Goal: Communication & Community: Answer question/provide support

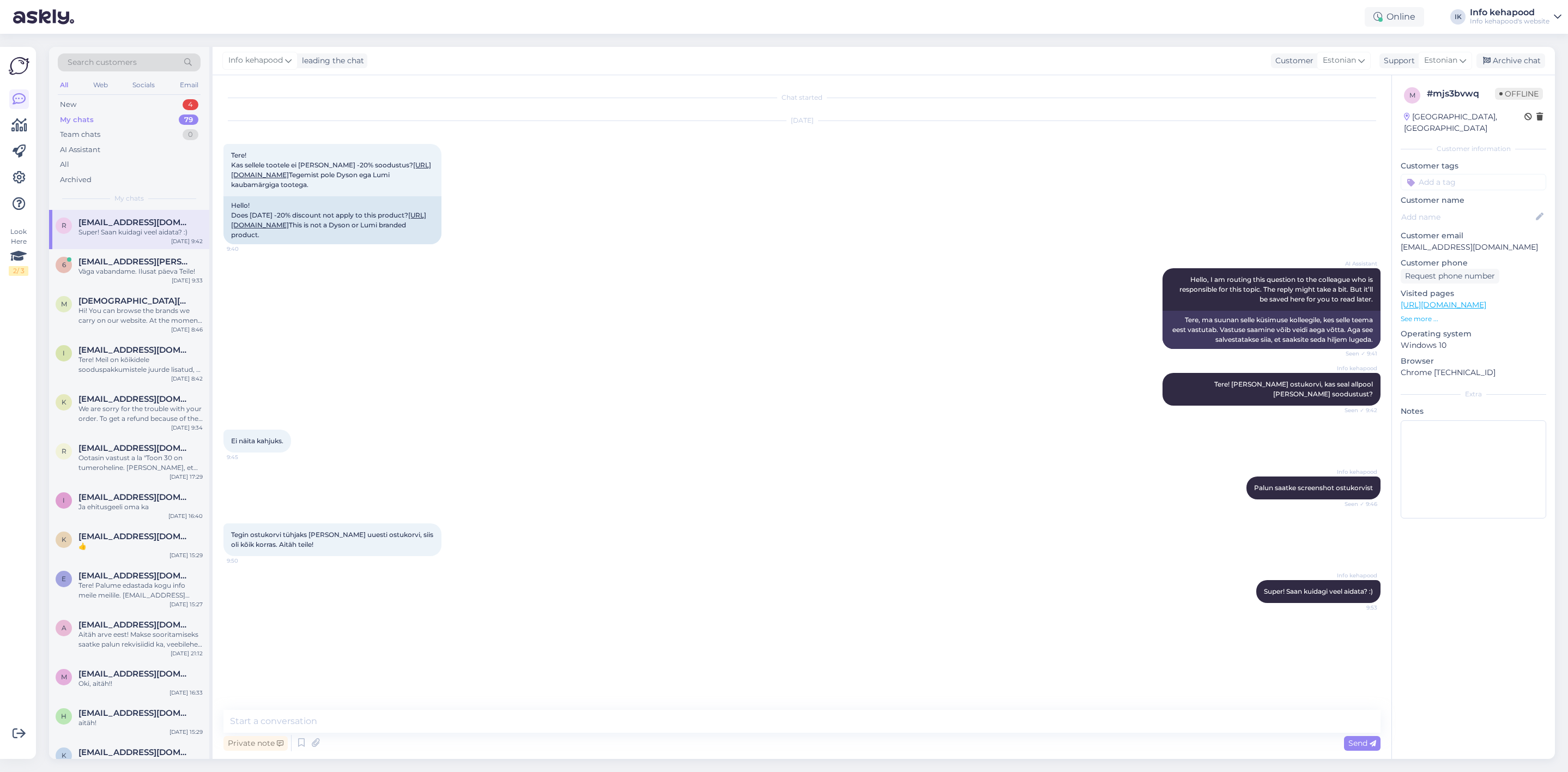
click at [549, 464] on div "Ei näita kahjuks. 9:45" at bounding box center [802, 441] width 1157 height 47
click at [132, 269] on div "Väga vabandame. Ilusat päeva Teile!" at bounding box center [140, 271] width 124 height 10
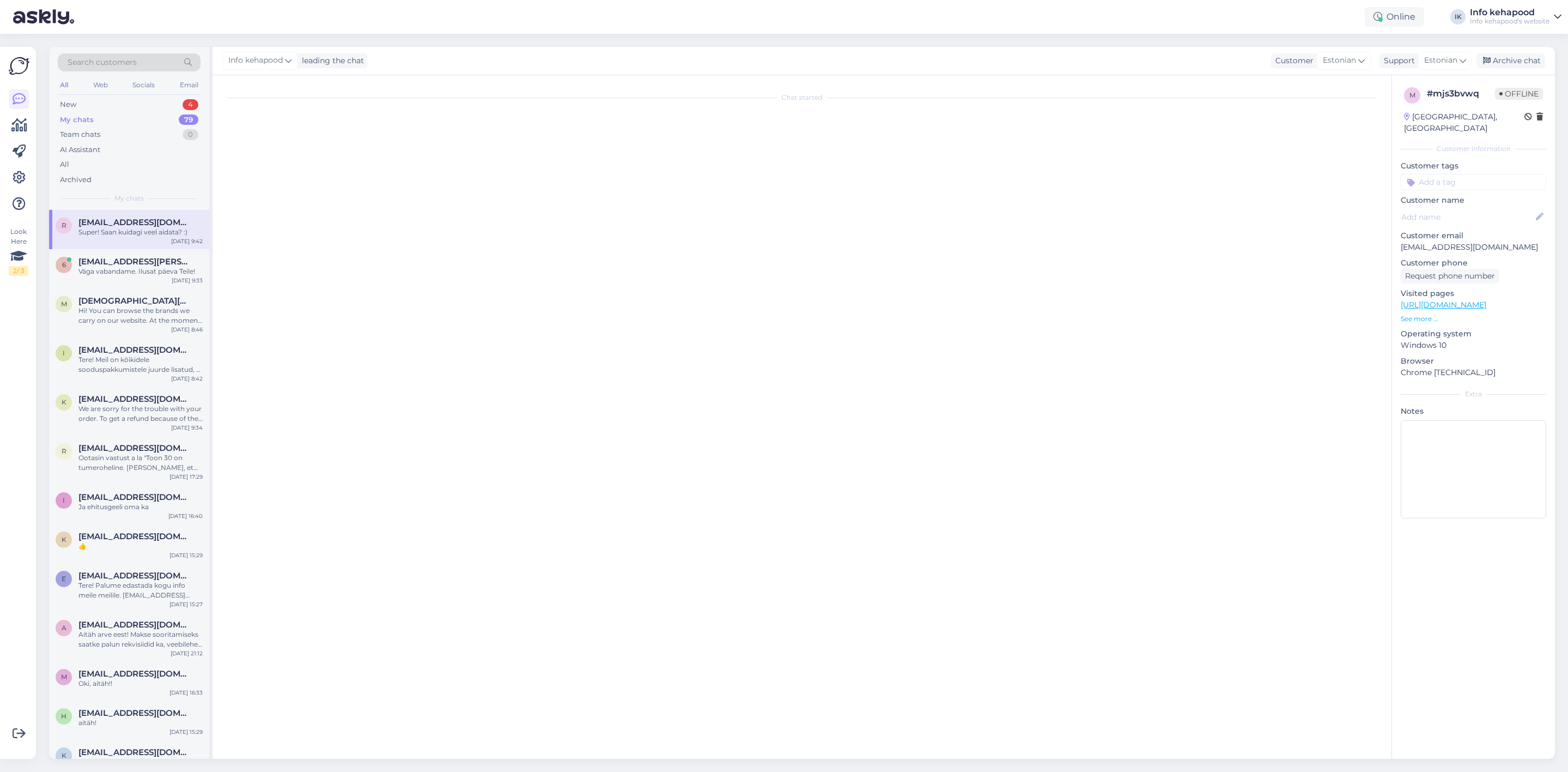
scroll to position [384, 0]
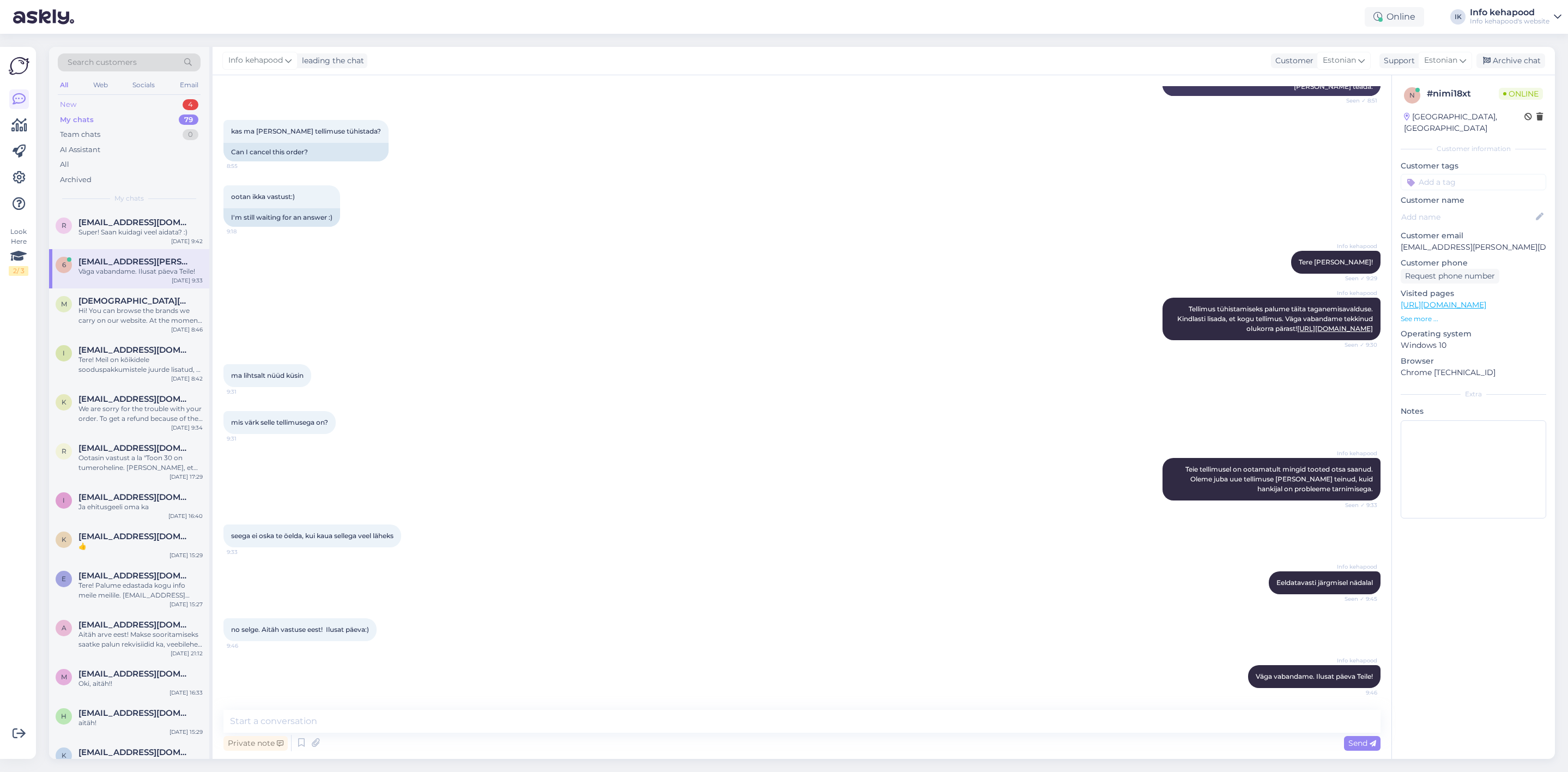
click at [139, 106] on div "New 4" at bounding box center [129, 105] width 143 height 15
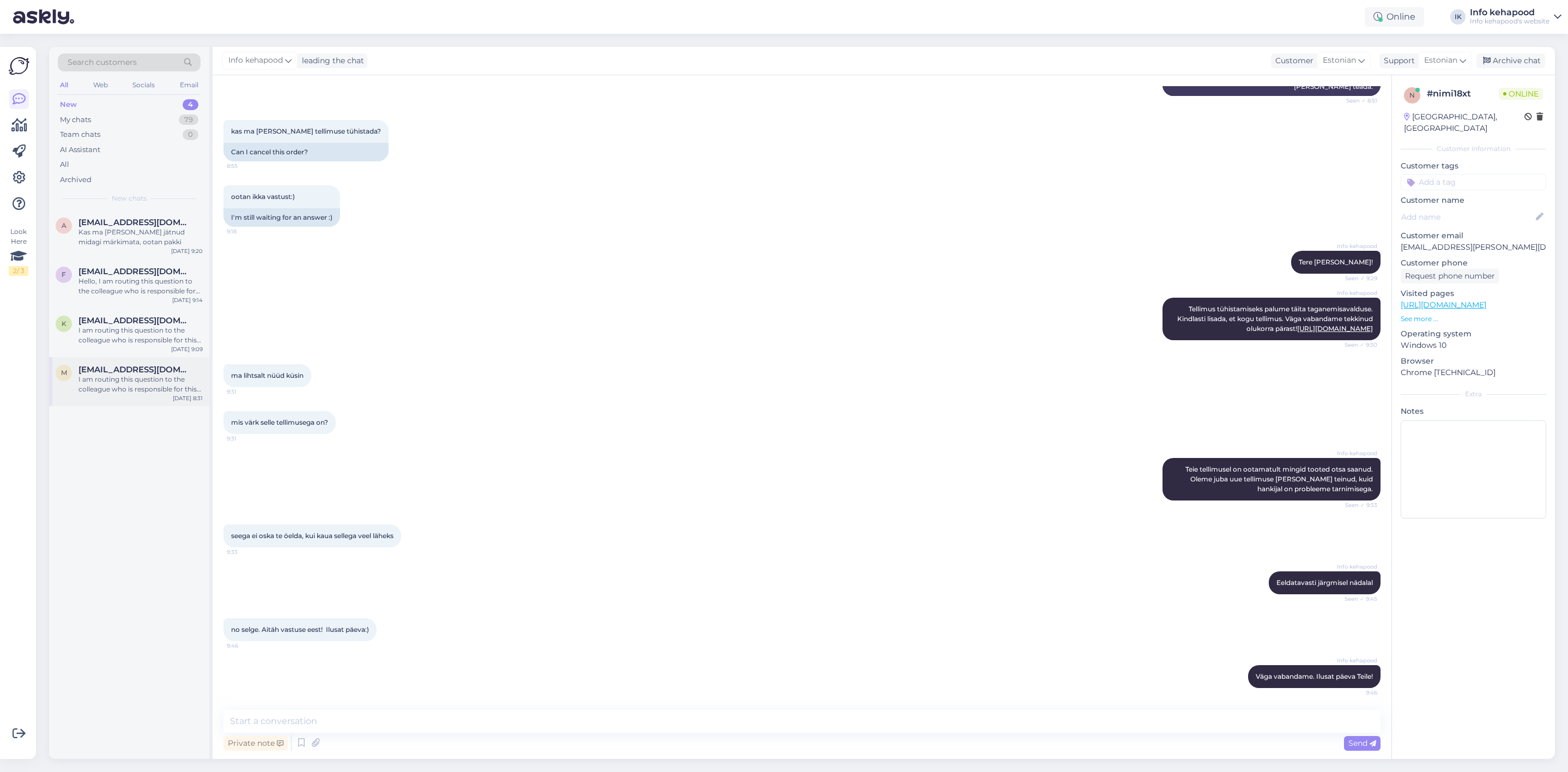
click at [119, 369] on span "[EMAIL_ADDRESS][DOMAIN_NAME]" at bounding box center [135, 369] width 113 height 10
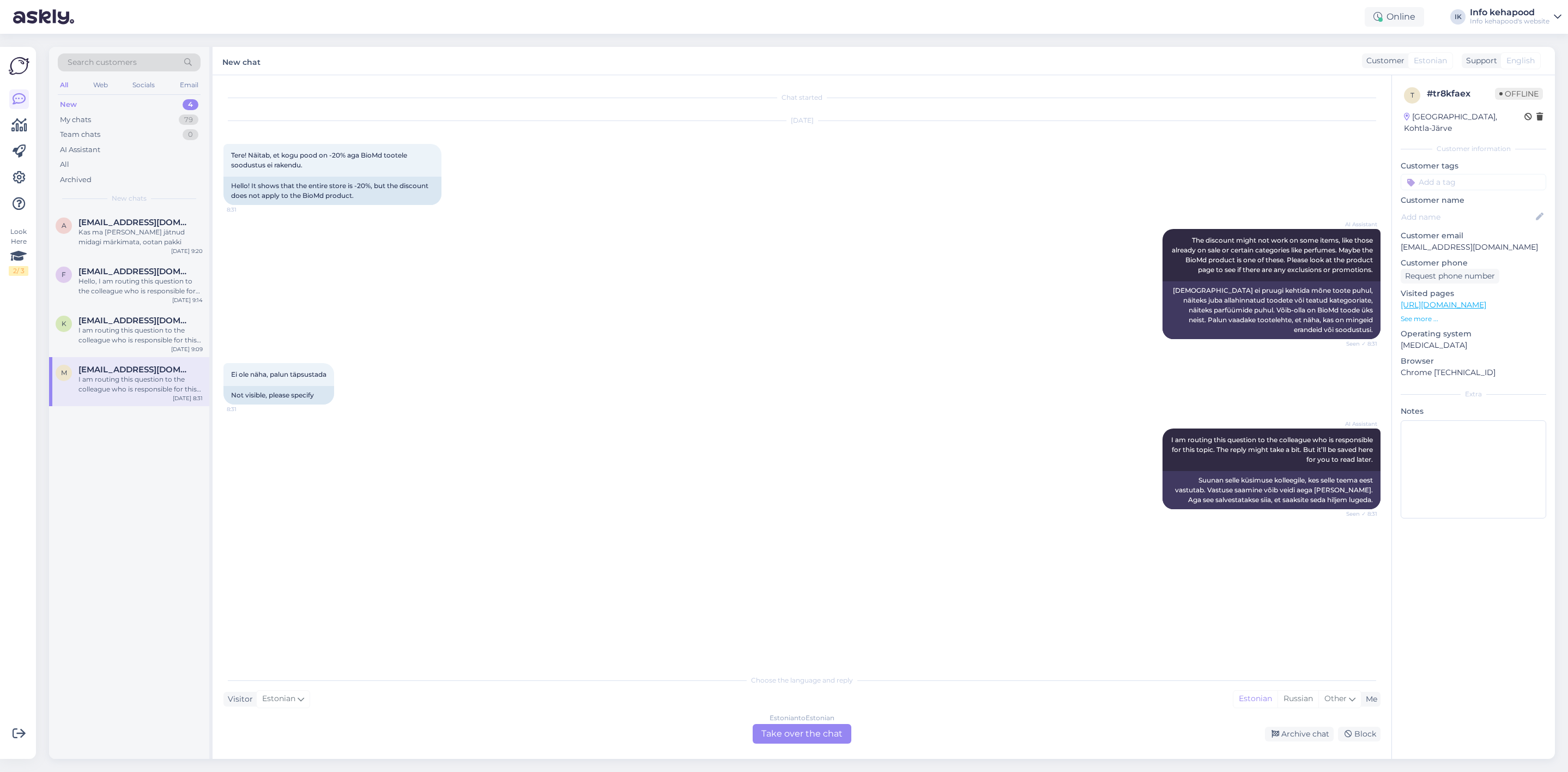
scroll to position [0, 0]
click at [144, 121] on div "My chats 79" at bounding box center [129, 120] width 143 height 15
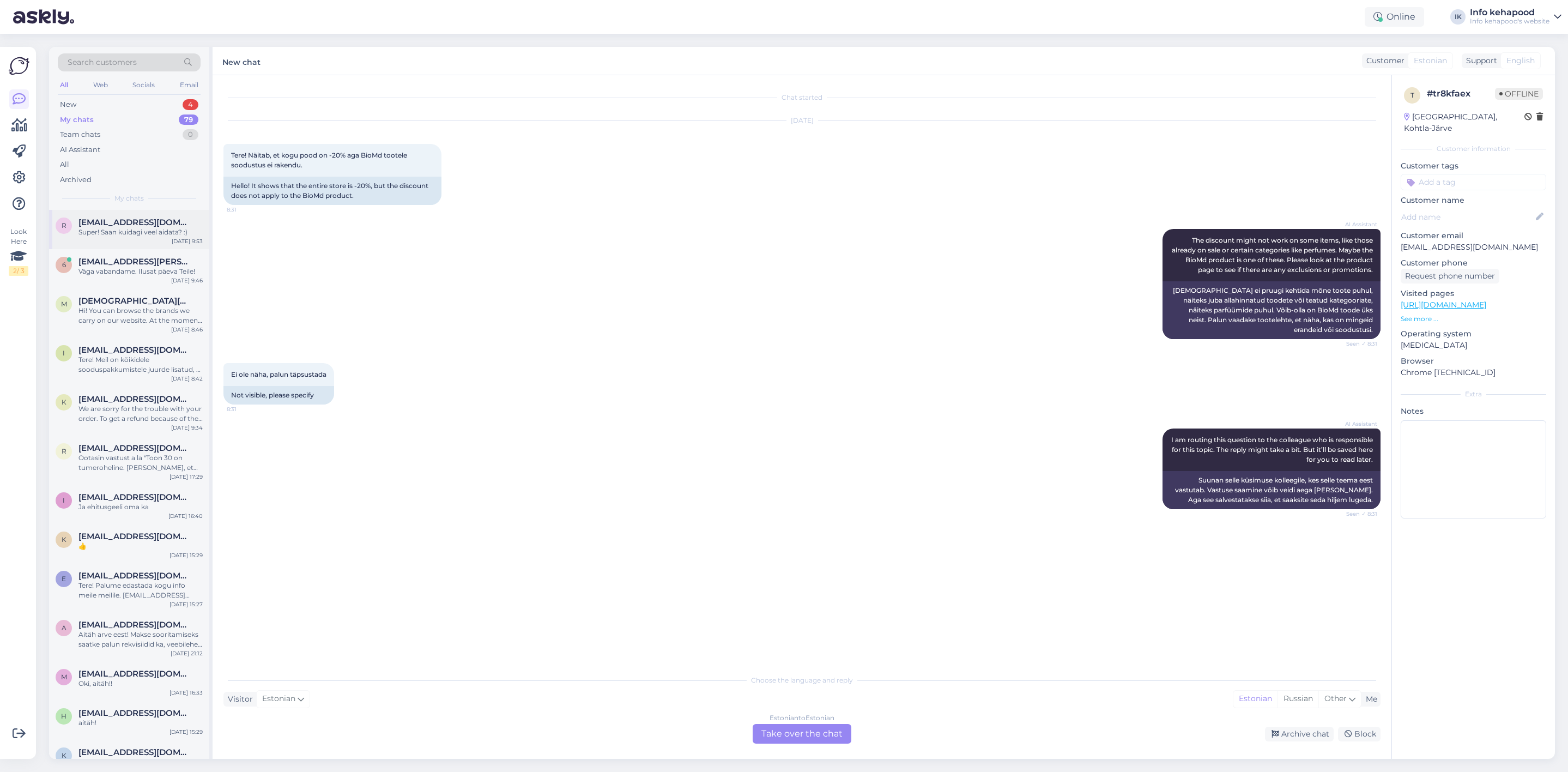
click at [132, 229] on div "Super! Saan kuidagi veel aidata? :)" at bounding box center [140, 232] width 124 height 10
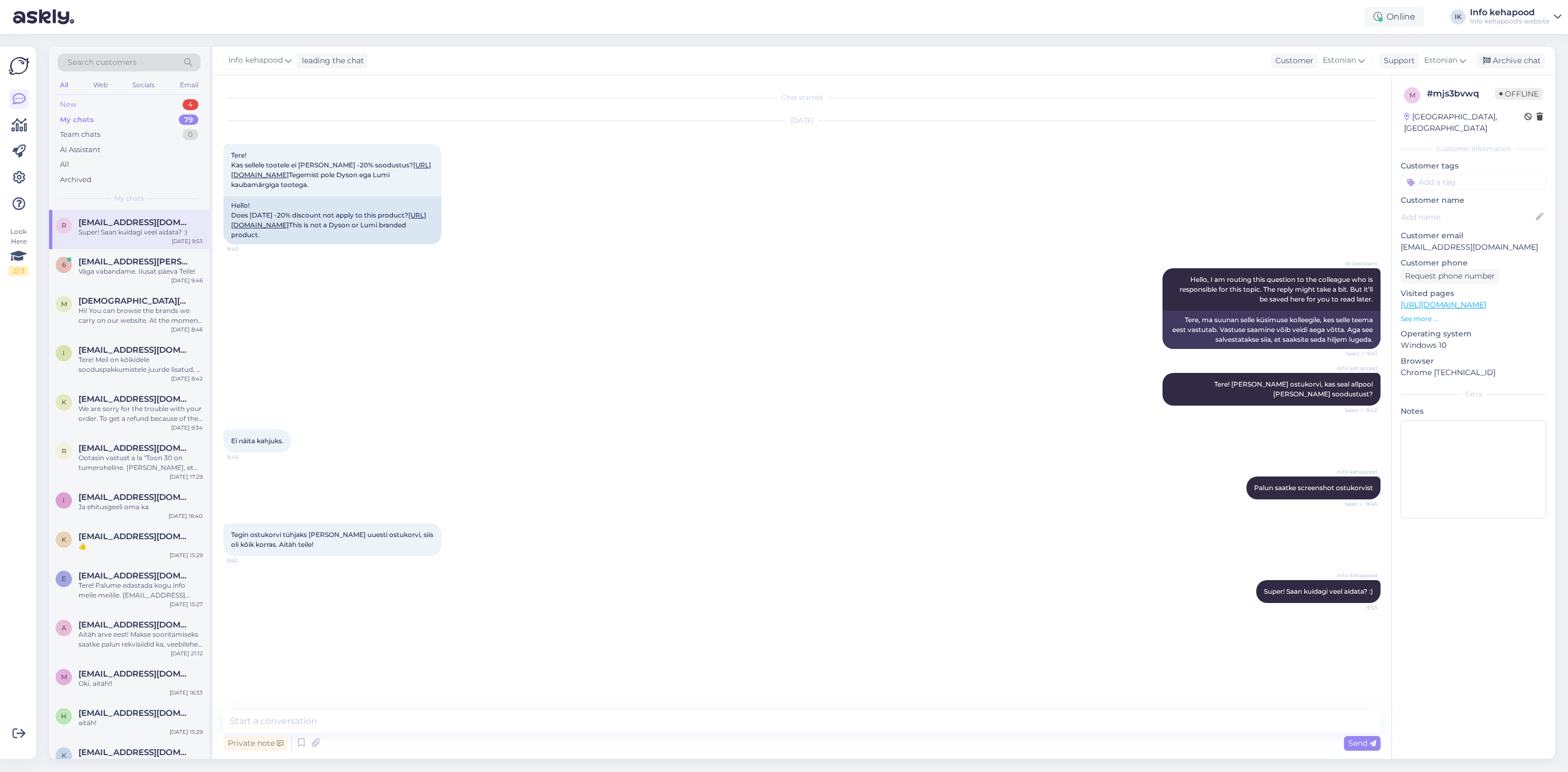
click at [148, 100] on div "New 4" at bounding box center [129, 105] width 143 height 15
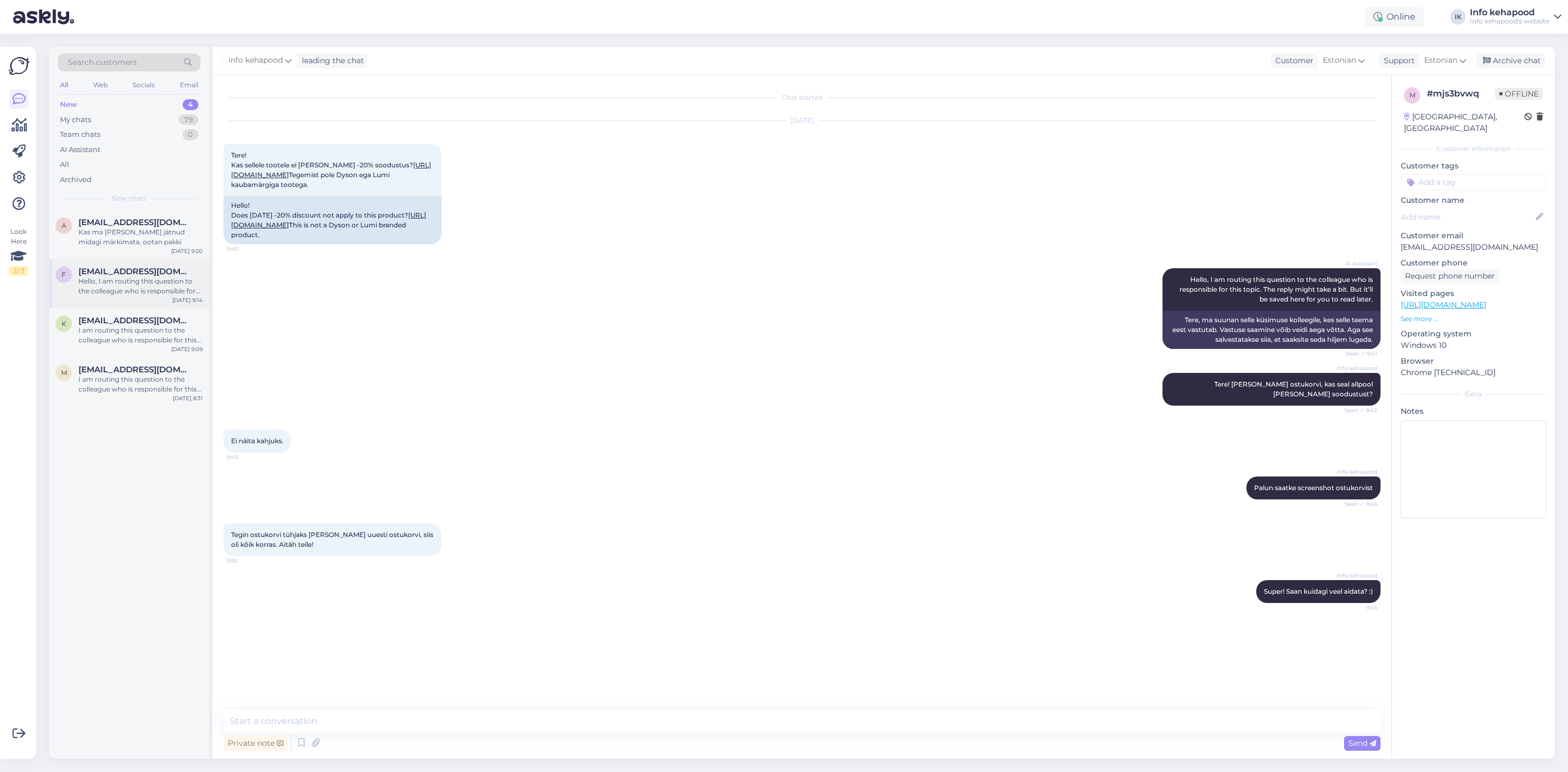
click at [135, 288] on div "Hello, I am routing this question to the colleague who is responsible for this …" at bounding box center [140, 286] width 124 height 19
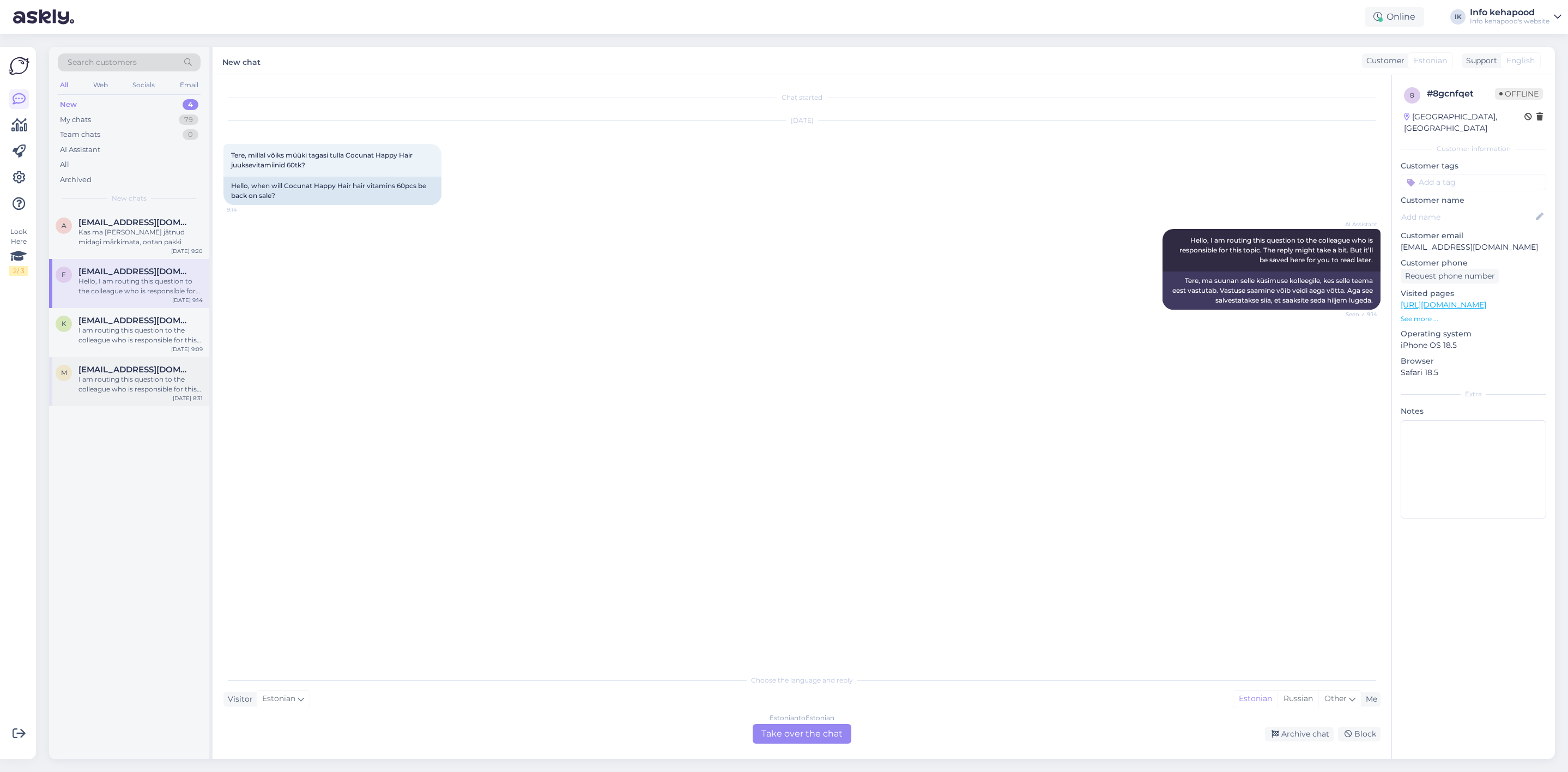
click at [135, 369] on span "[EMAIL_ADDRESS][DOMAIN_NAME]" at bounding box center [135, 369] width 113 height 10
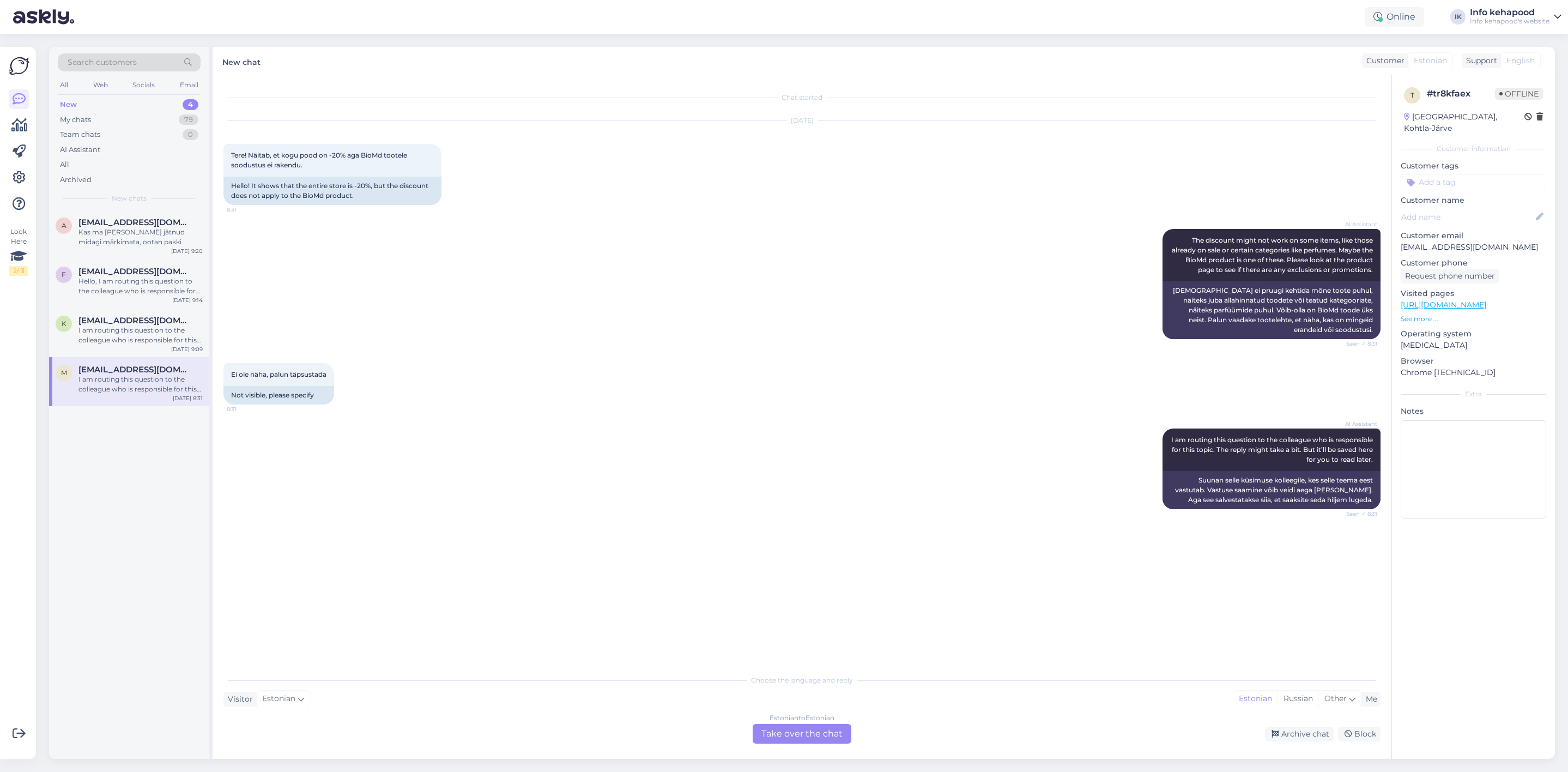
click at [822, 727] on div "Estonian to Estonian Take over the chat" at bounding box center [802, 734] width 98 height 19
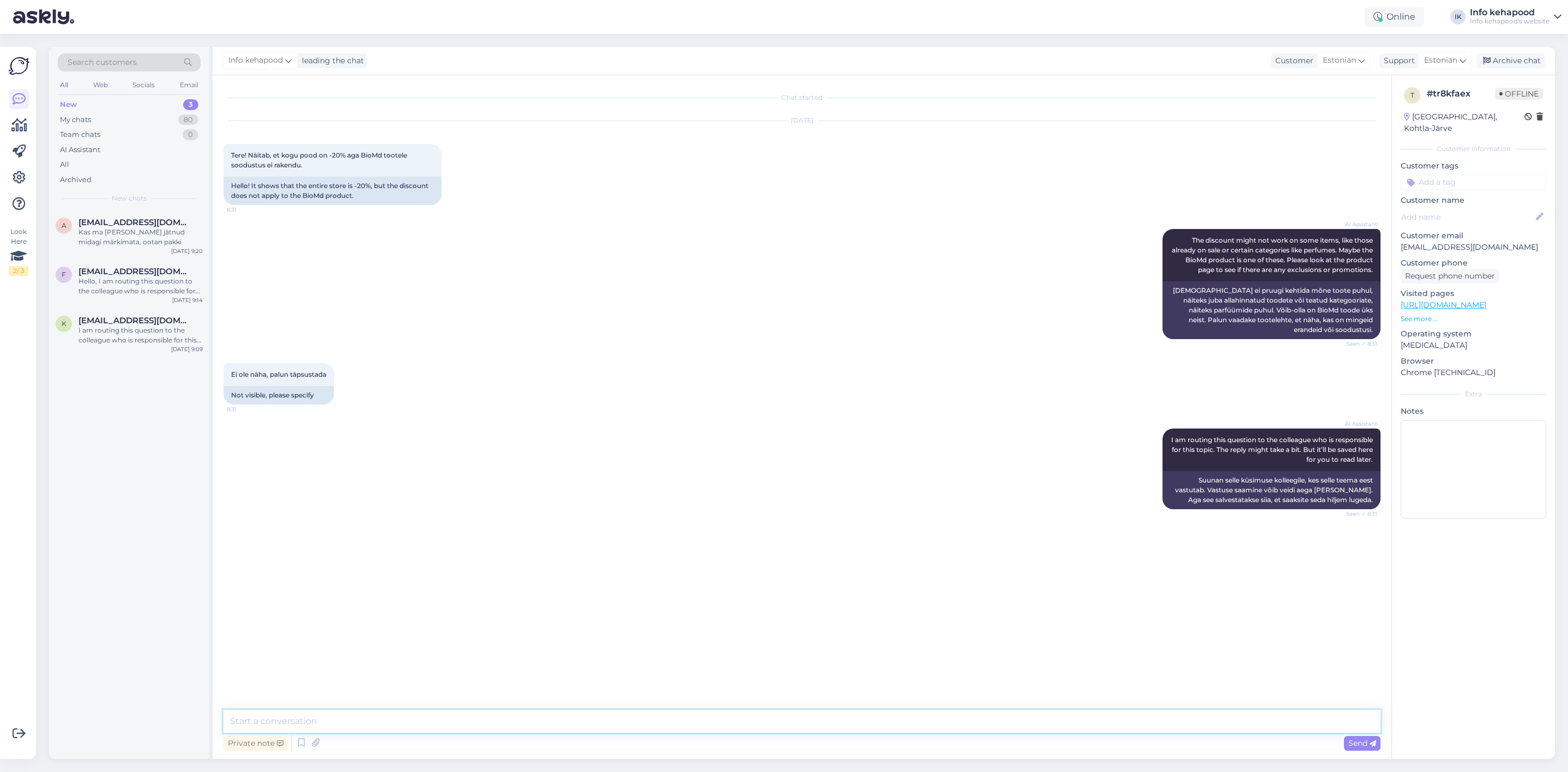
click at [747, 718] on textarea at bounding box center [802, 721] width 1157 height 23
type textarea "Tere!"
type textarea "Kas all pool ei ole näha soodustust, ostukorvis? :)"
type textarea "Palume screenshotti"
click at [145, 332] on div "I am routing this question to the colleague who is responsible for this topic. …" at bounding box center [140, 335] width 124 height 19
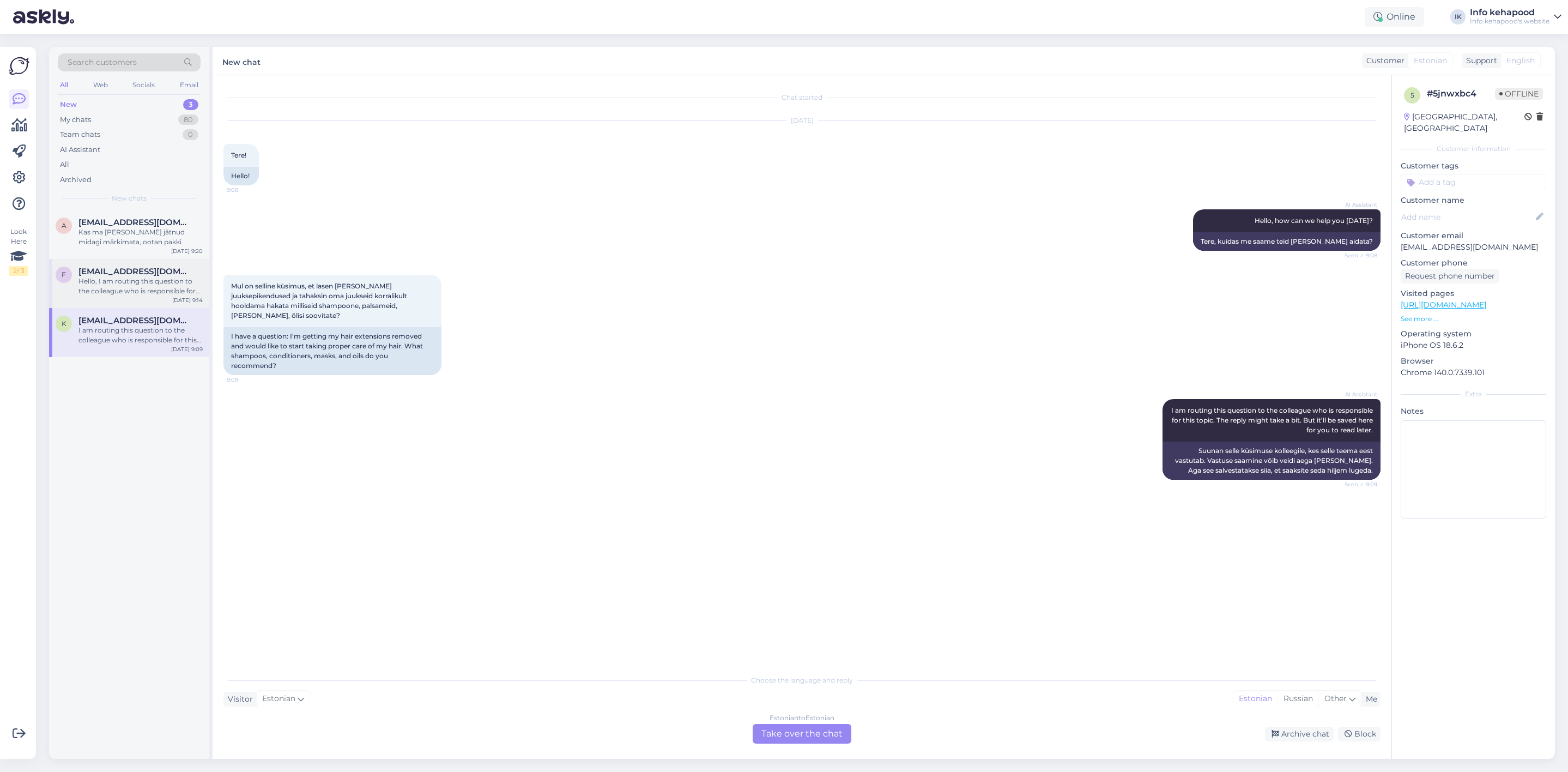
click at [181, 281] on div "Hello, I am routing this question to the colleague who is responsible for this …" at bounding box center [140, 286] width 124 height 19
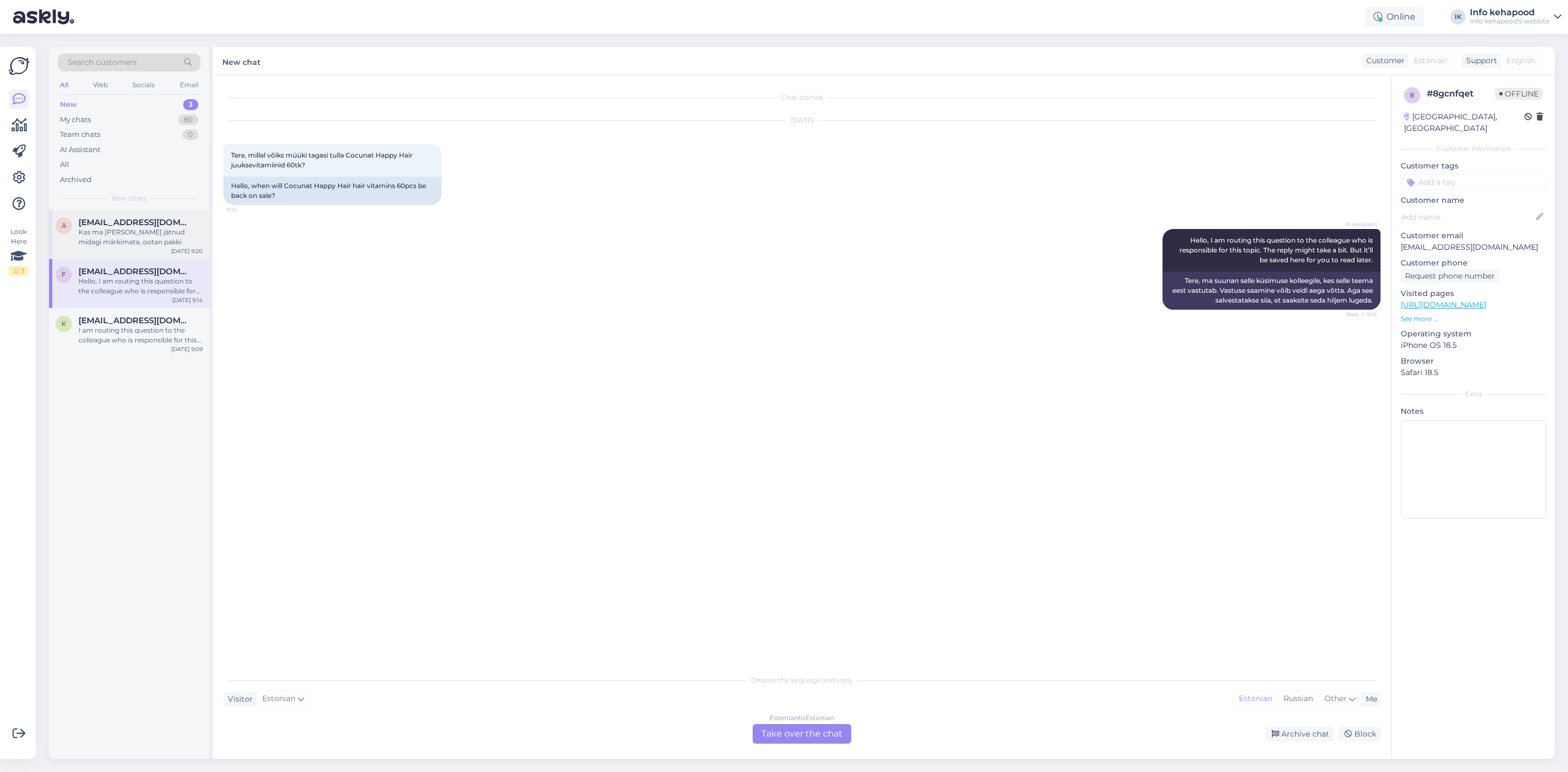
click at [134, 218] on span "[EMAIL_ADDRESS][DOMAIN_NAME]" at bounding box center [135, 222] width 113 height 10
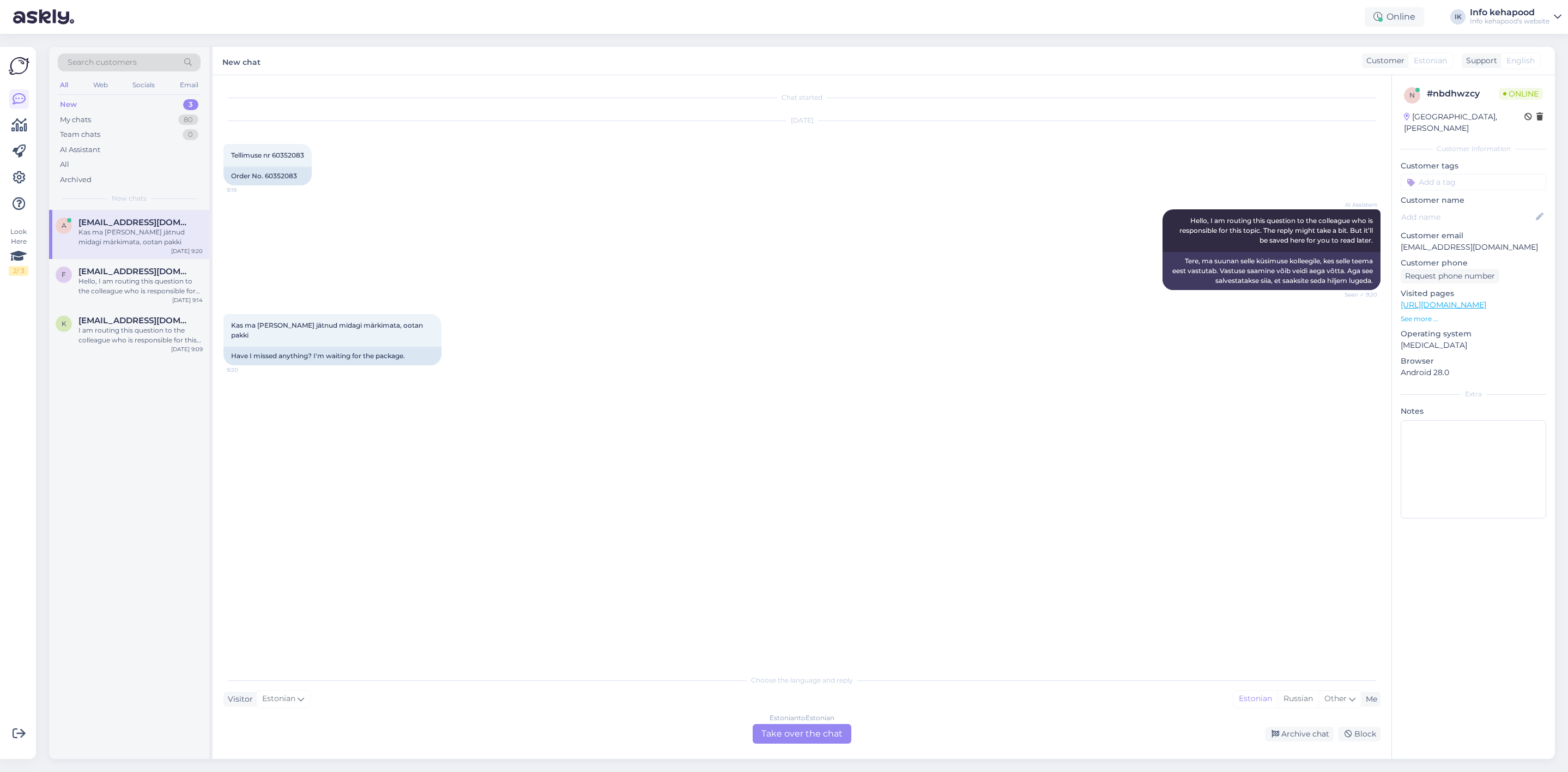
click at [768, 720] on div "Choose the language and reply Visitor Estonian Me Estonian Russian Other Estoni…" at bounding box center [802, 706] width 1157 height 75
click at [775, 736] on div "Estonian to Estonian Take over the chat" at bounding box center [802, 734] width 98 height 19
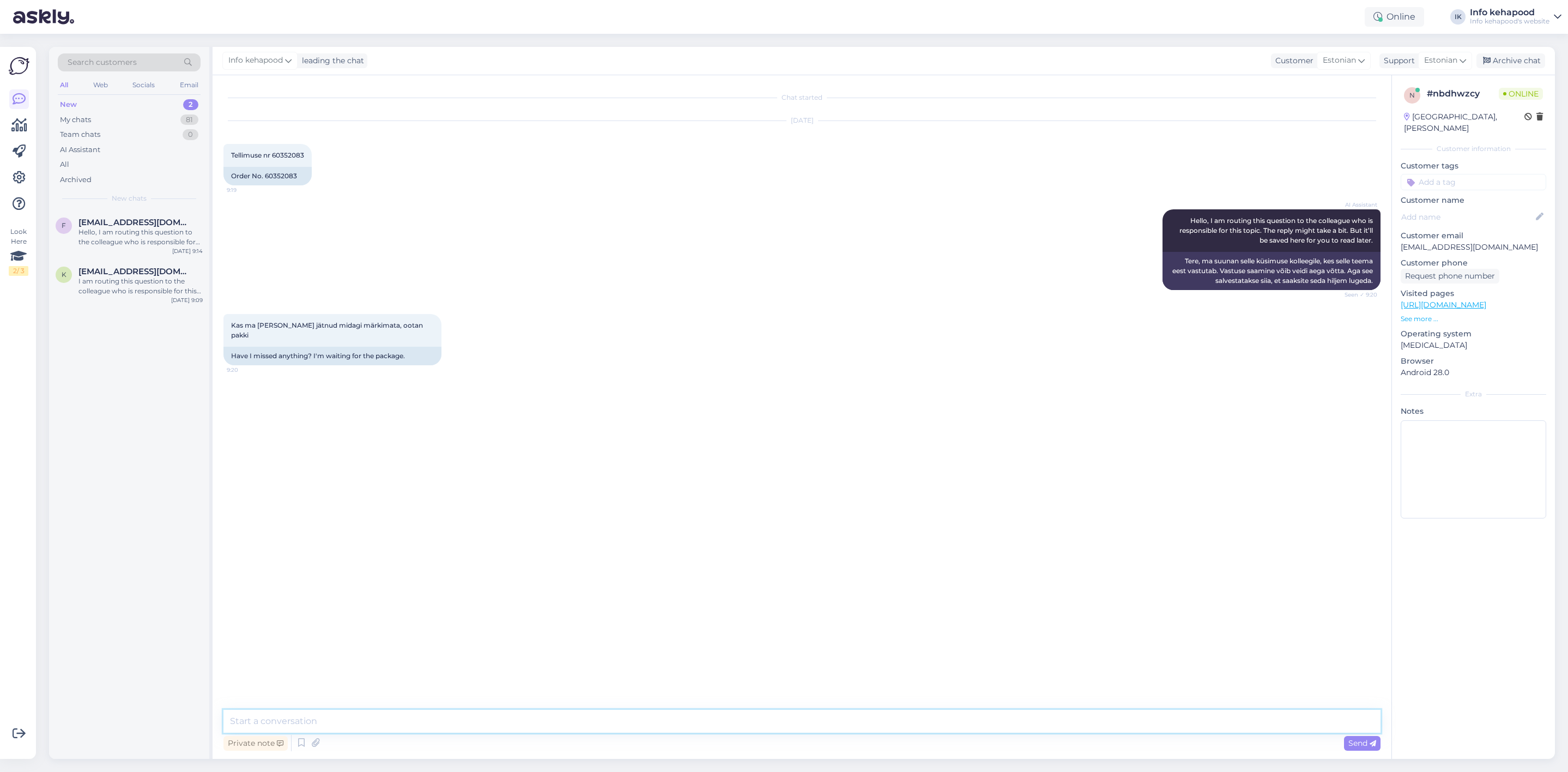
click at [741, 715] on textarea at bounding box center [802, 721] width 1157 height 23
type textarea "T"
click at [172, 117] on div "My chats 81" at bounding box center [129, 120] width 143 height 15
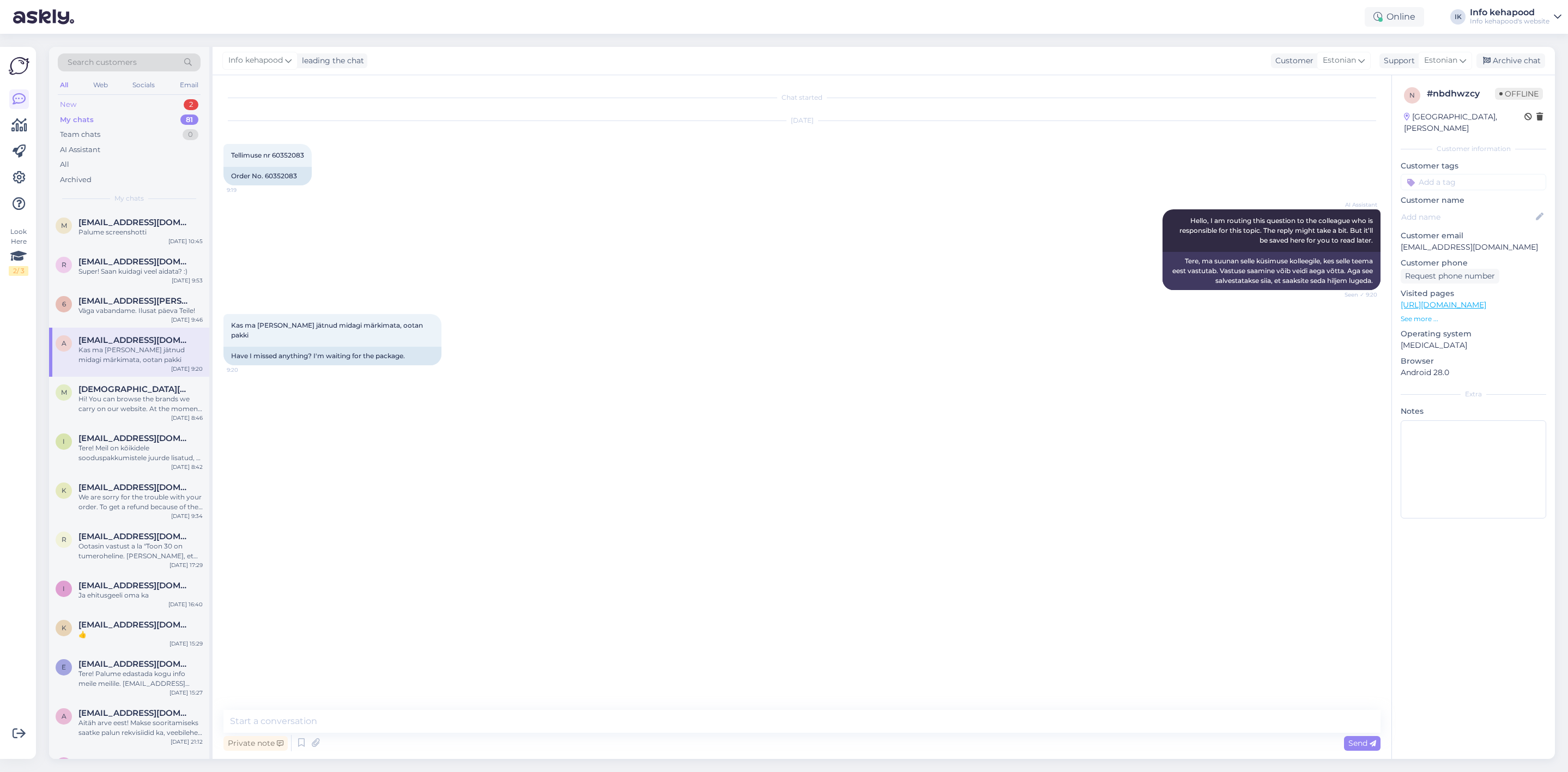
click at [152, 98] on div "New 2" at bounding box center [129, 105] width 143 height 15
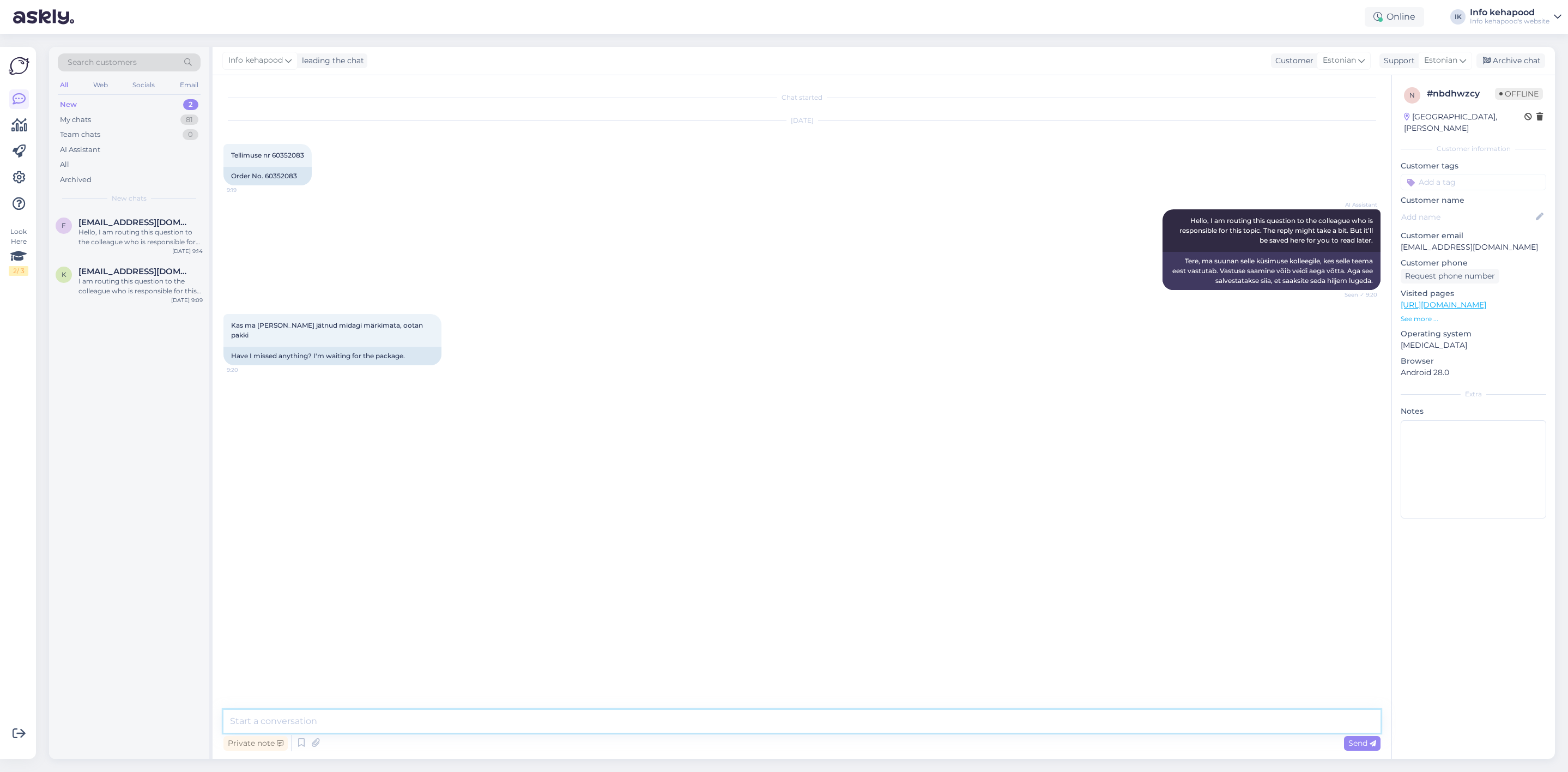
click at [380, 721] on textarea at bounding box center [802, 721] width 1157 height 23
paste textarea "Tere, Anu! Täname Teid tellimuse 60352083 eest! Kahjuks on selgunud, et Teie te…"
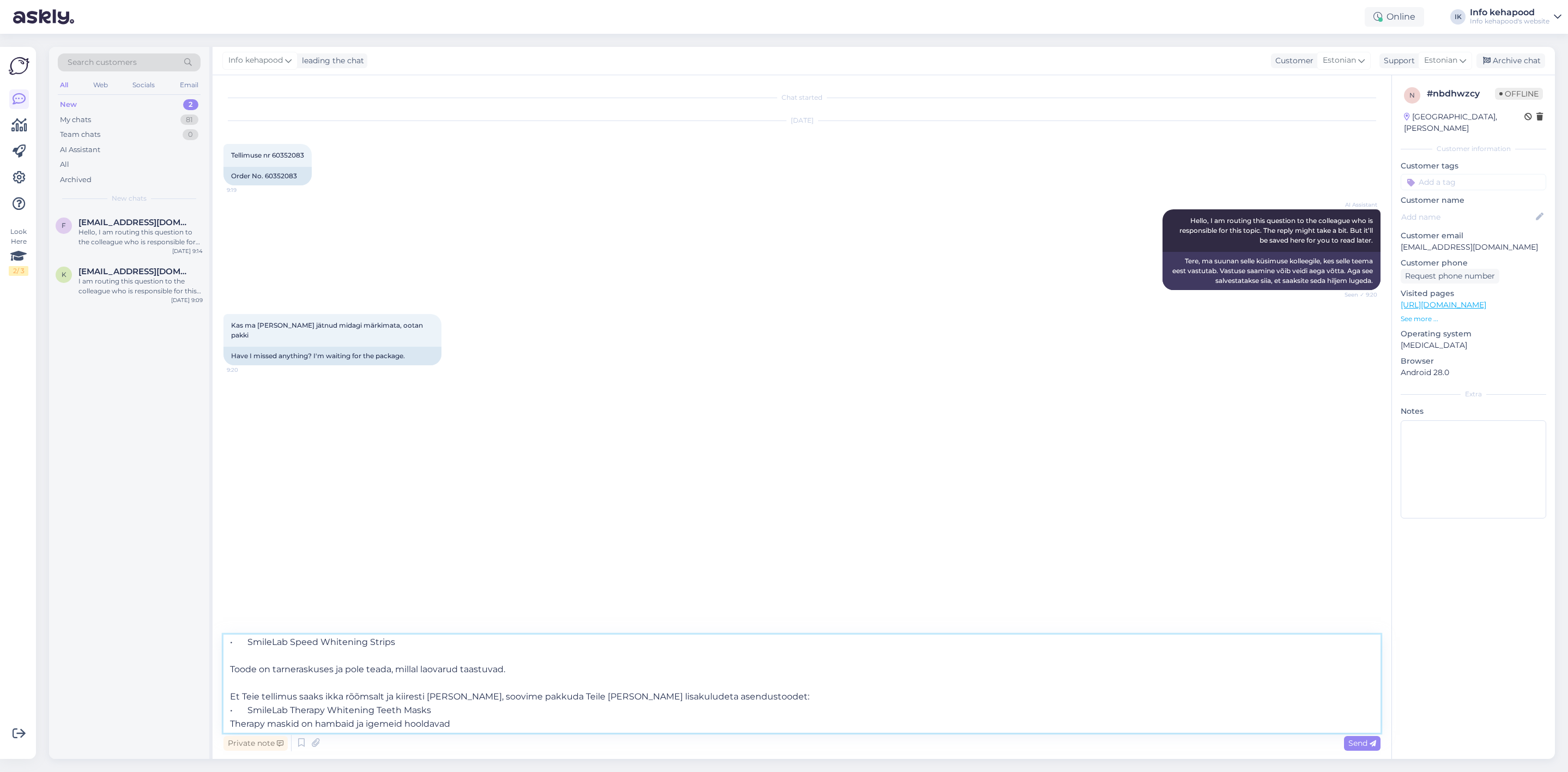
scroll to position [82, 0]
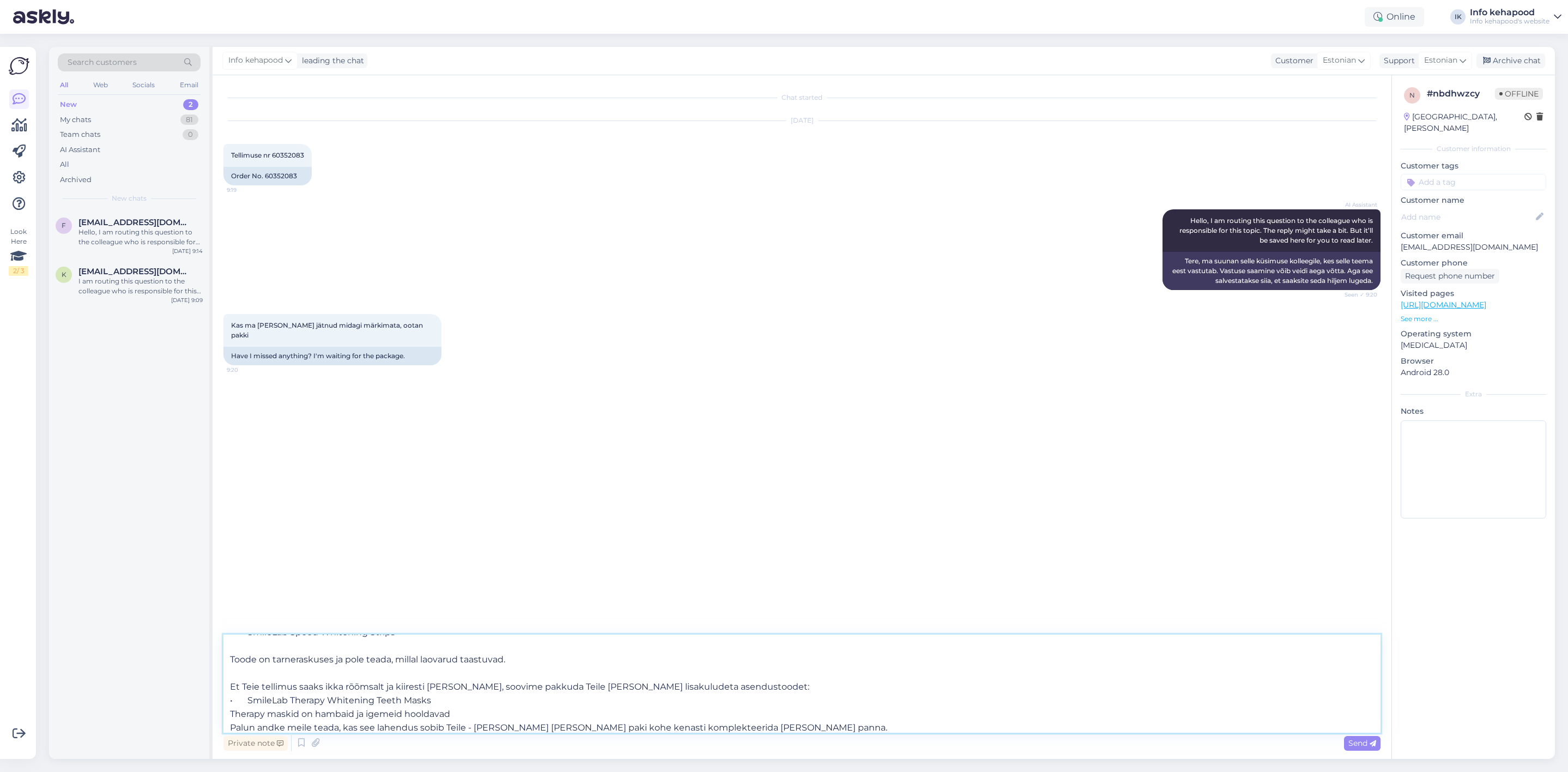
click at [298, 642] on textarea "Tere, Anu! Täname Teid tellimuse 60352083 eest! Kahjuks on selgunud, et Teie te…" at bounding box center [802, 683] width 1157 height 98
type textarea "Tere, Anu! Täname Teid tellimuse 60352083 eest! Kahjuks on selgunud, et Teie te…"
click at [1357, 749] on div "Send" at bounding box center [1362, 743] width 36 height 15
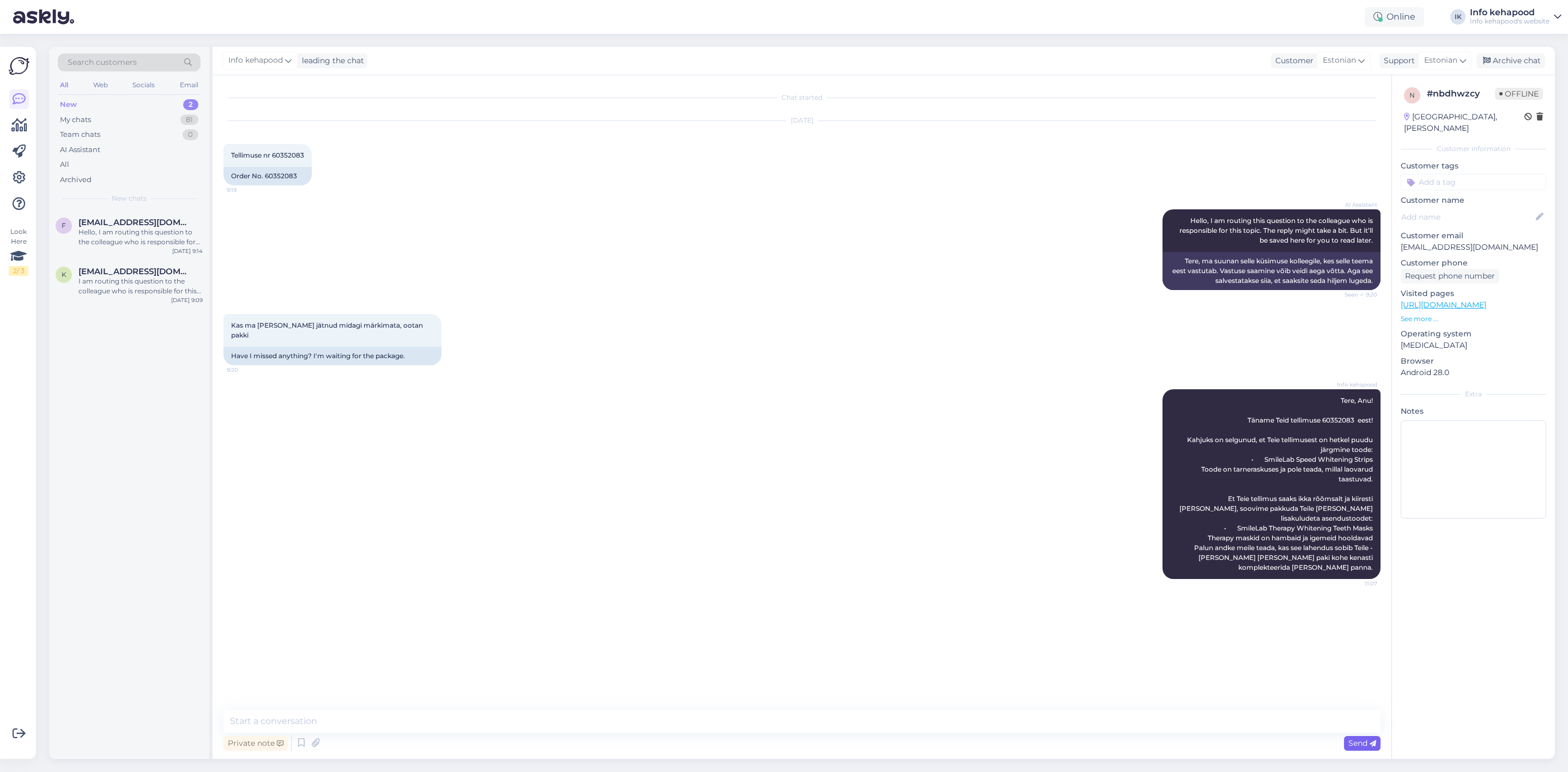
scroll to position [0, 0]
